Goal: Task Accomplishment & Management: Use online tool/utility

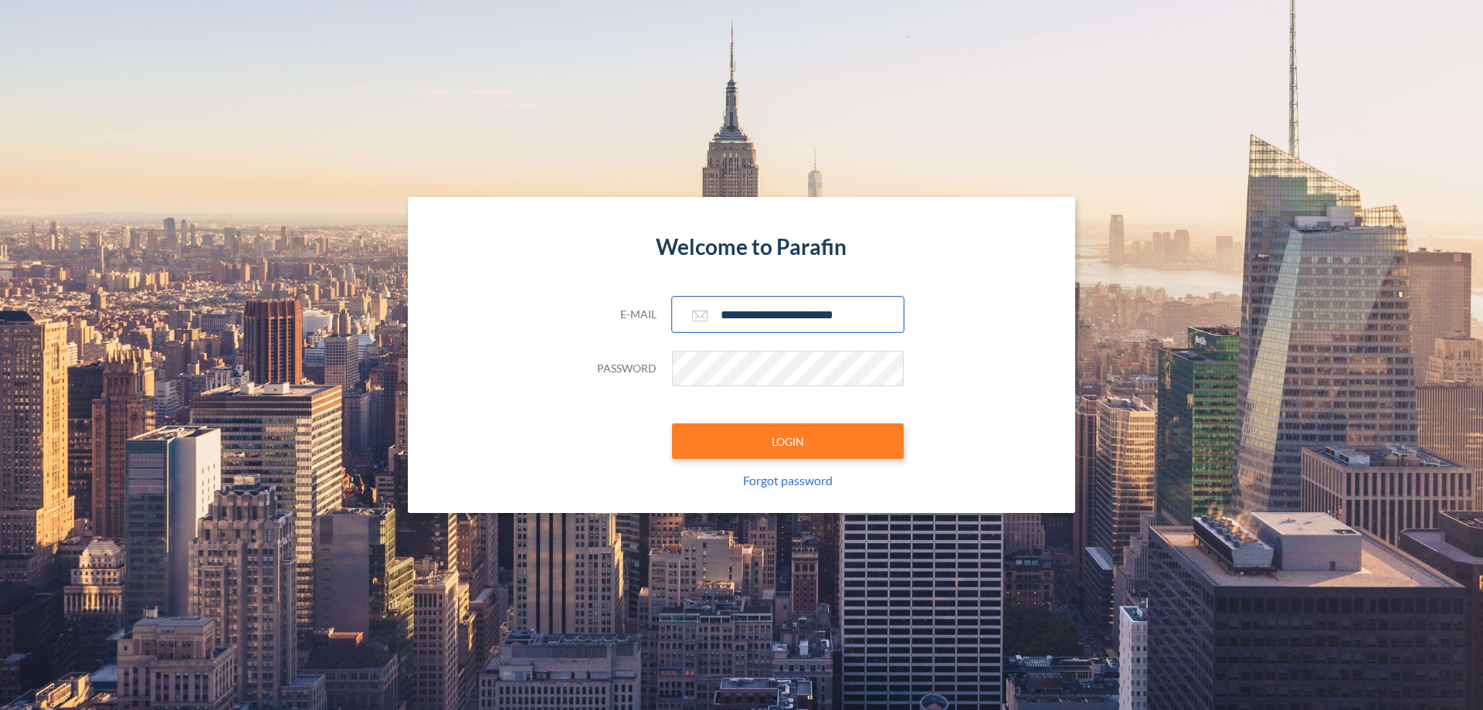
type input "**********"
click at [788, 441] on button "LOGIN" at bounding box center [788, 441] width 232 height 36
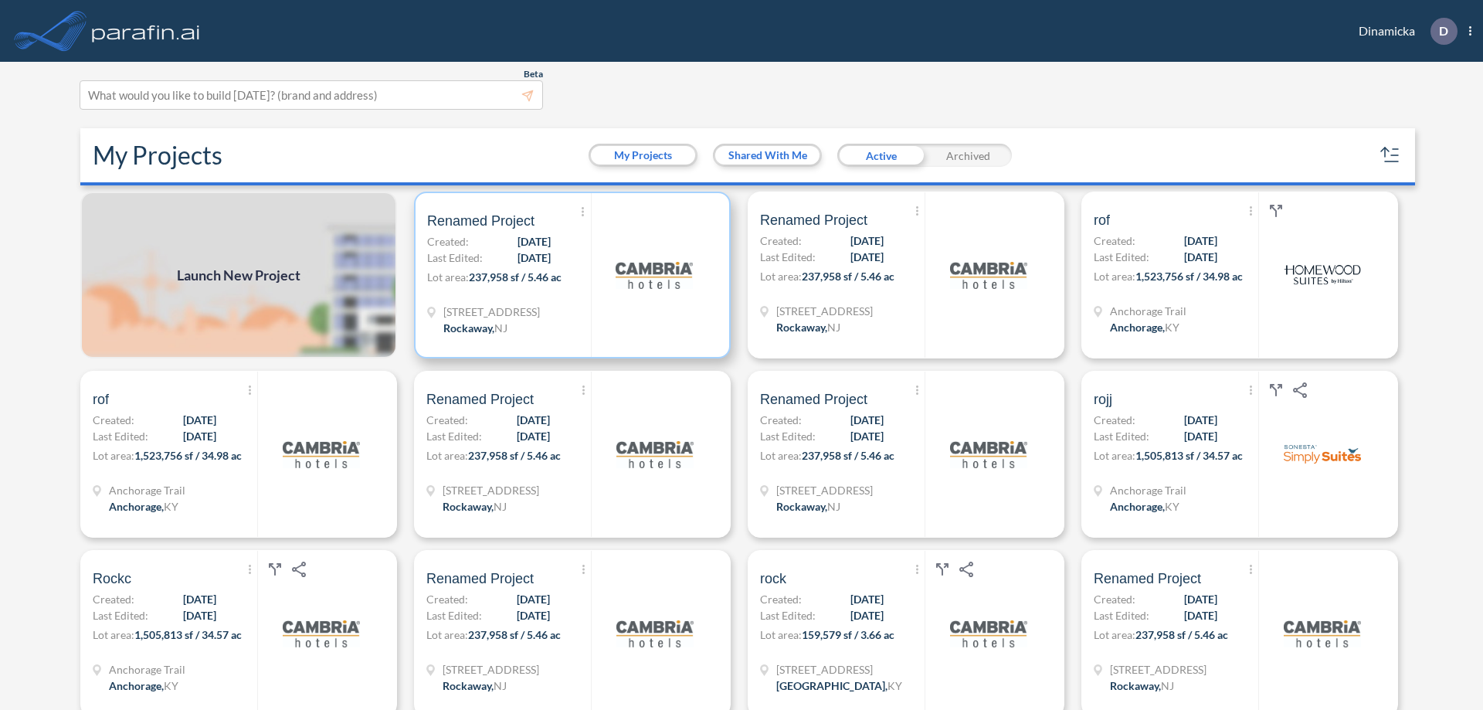
scroll to position [4, 0]
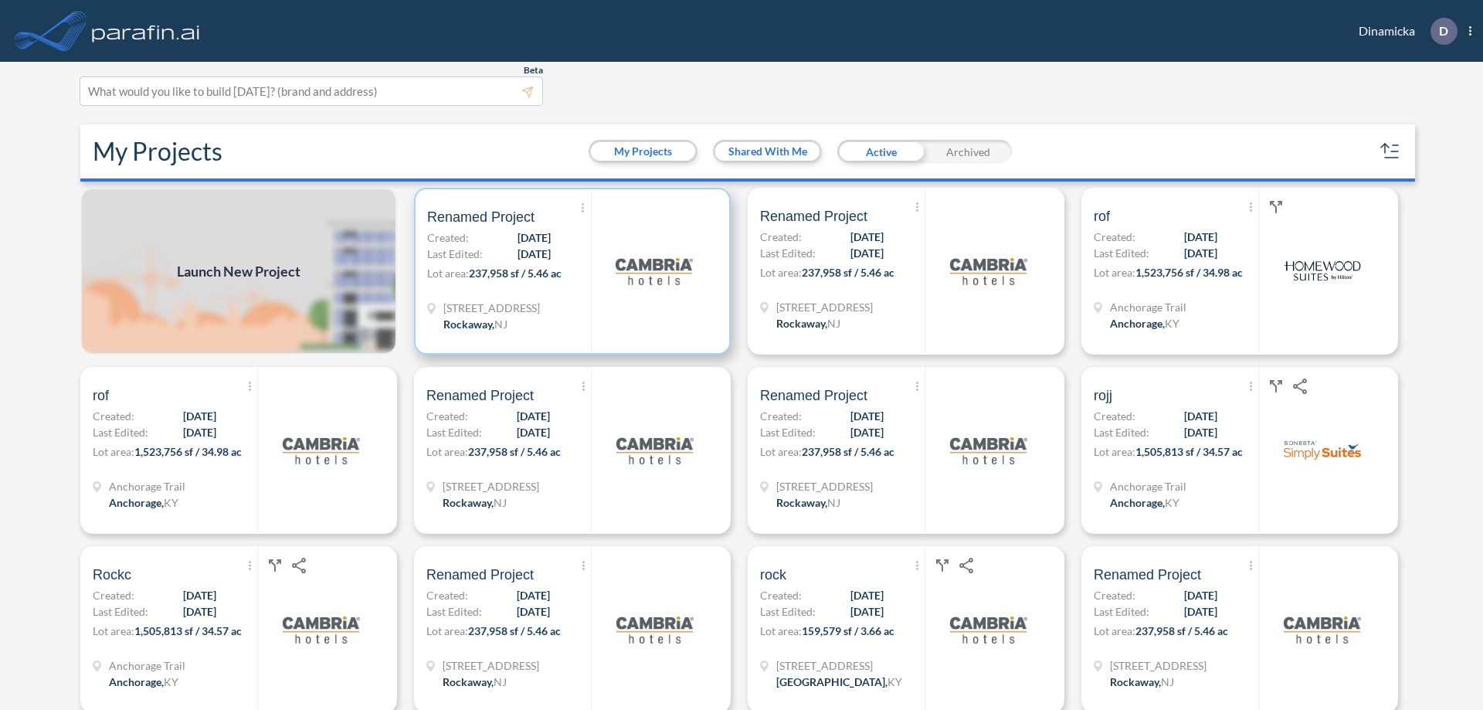
click at [569, 271] on p "Lot area: 237,958 sf / 5.46 ac" at bounding box center [509, 276] width 164 height 22
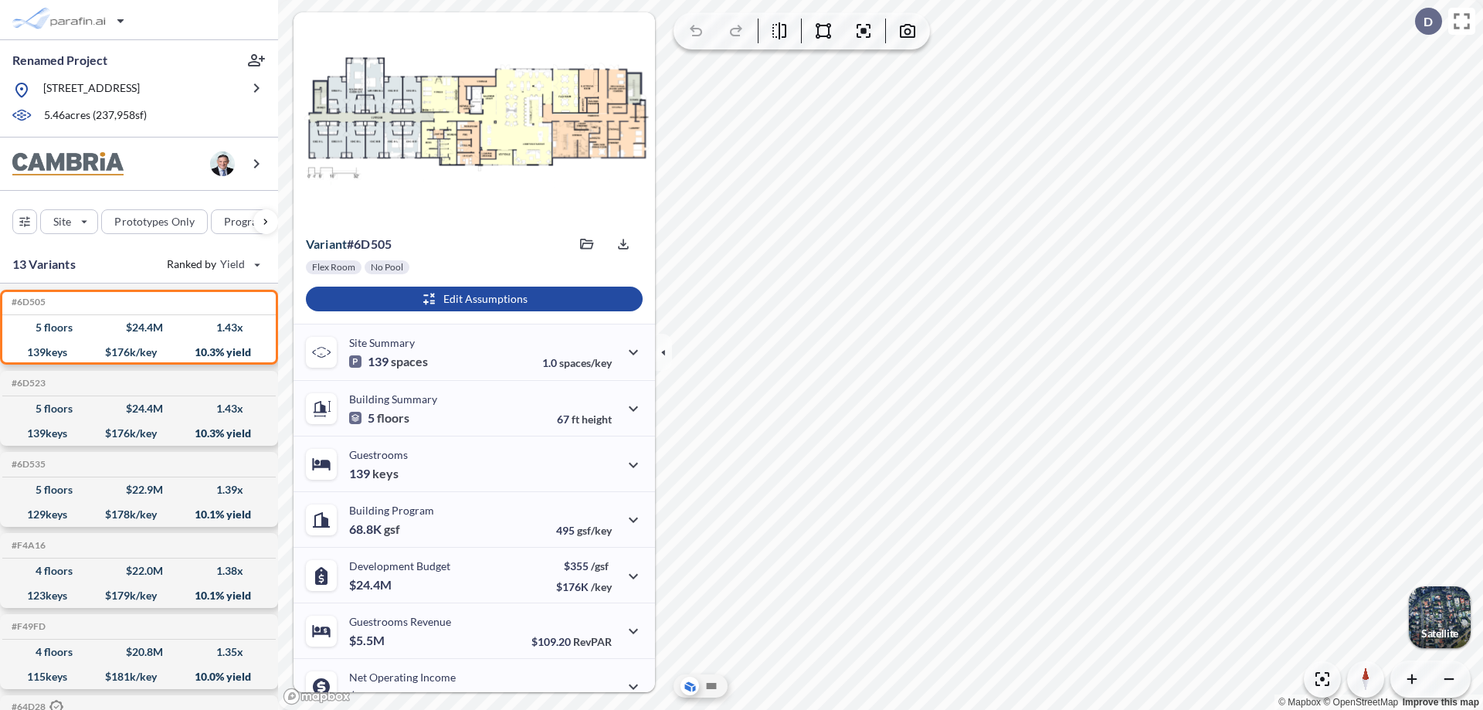
scroll to position [78, 0]
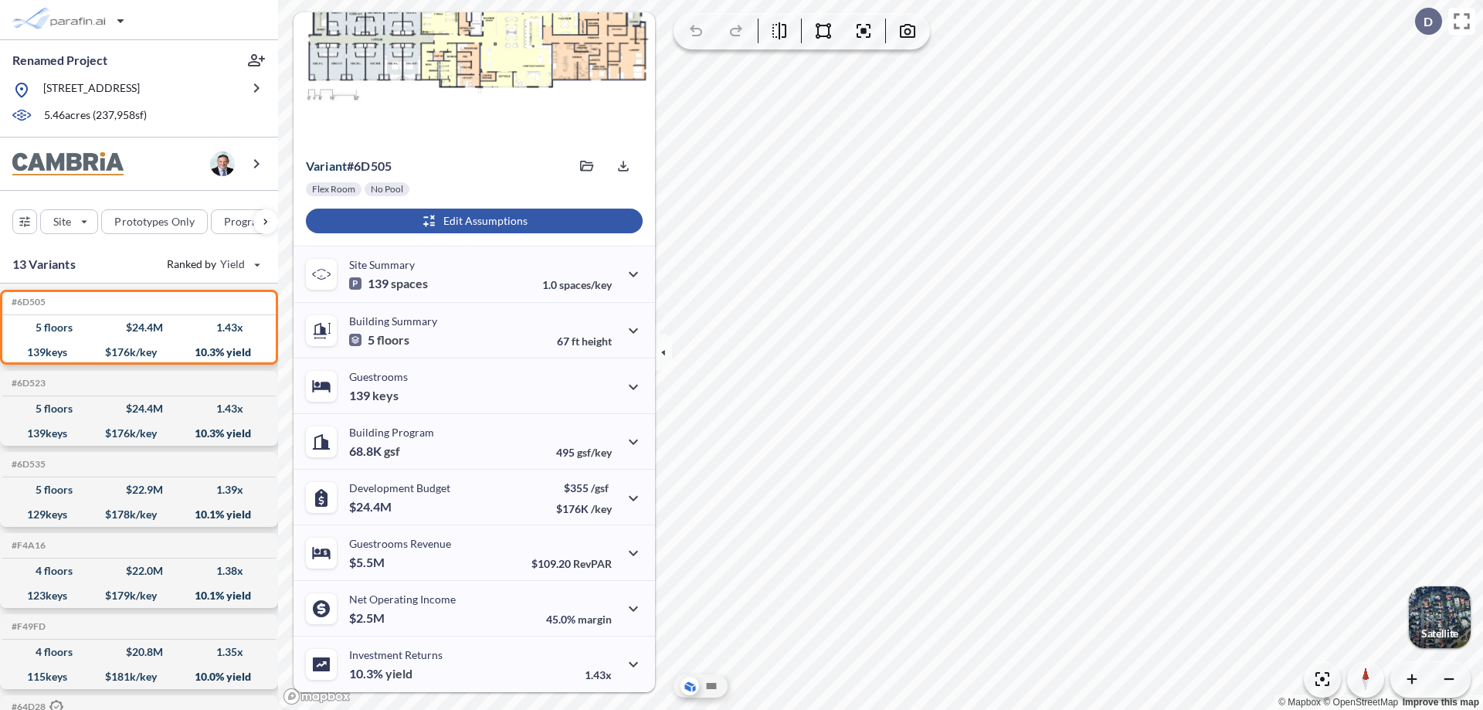
click at [472, 221] on div "button" at bounding box center [474, 221] width 337 height 25
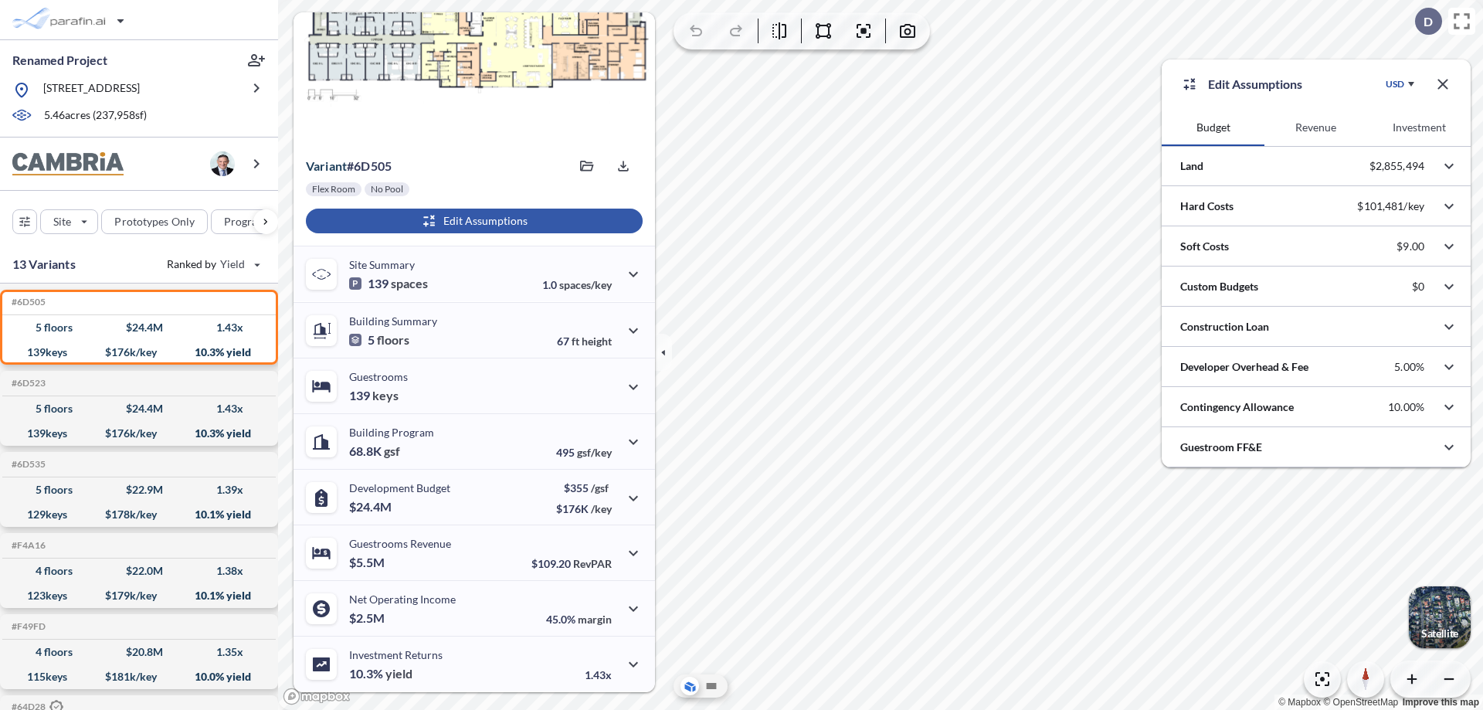
click at [1315, 127] on button "Revenue" at bounding box center [1315, 127] width 103 height 37
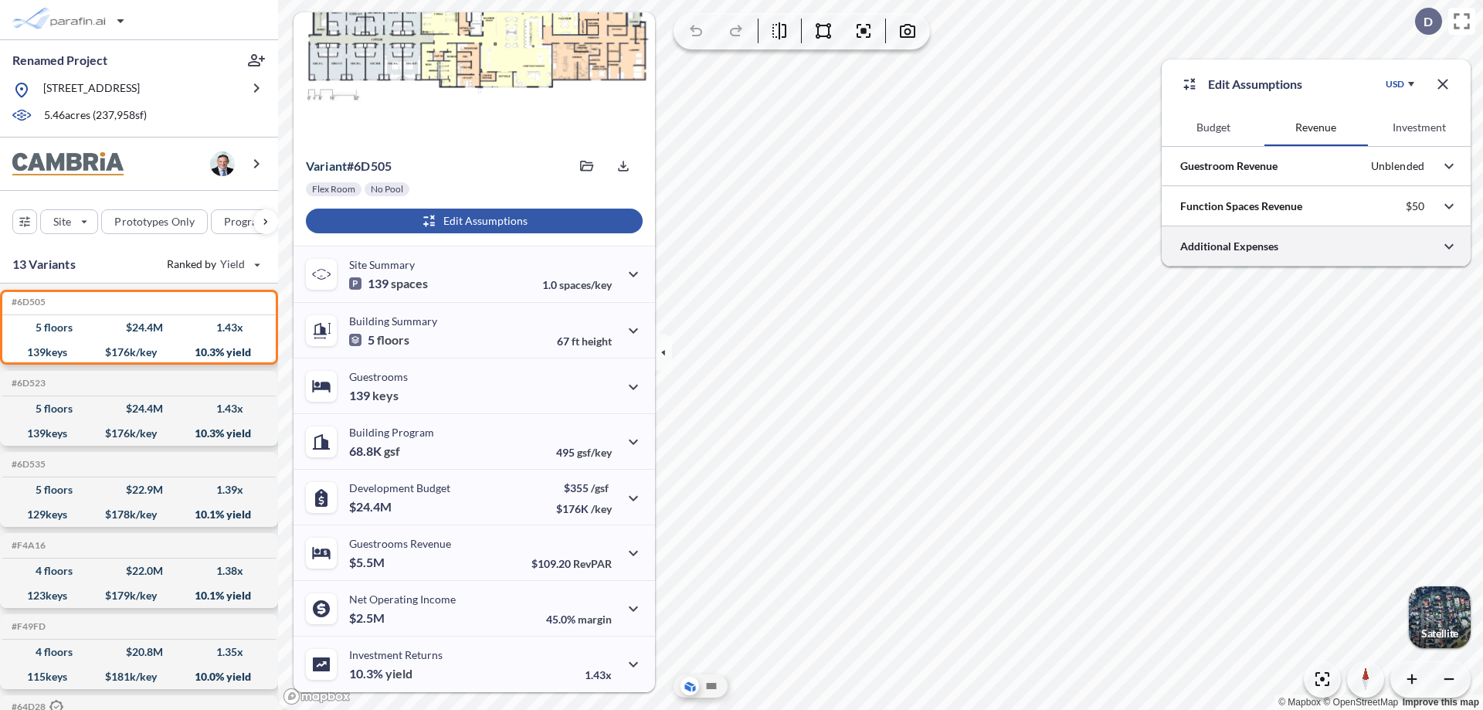
click at [1316, 246] on div at bounding box center [1315, 245] width 309 height 39
